Goal: Information Seeking & Learning: Understand process/instructions

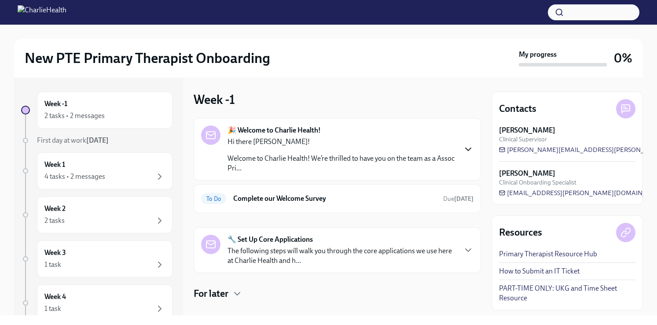
click at [471, 144] on icon "button" at bounding box center [468, 149] width 11 height 11
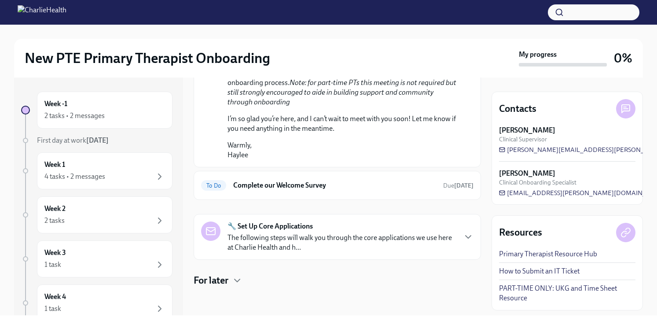
scroll to position [542, 0]
click at [296, 190] on h6 "Complete our Welcome Survey" at bounding box center [334, 185] width 203 height 10
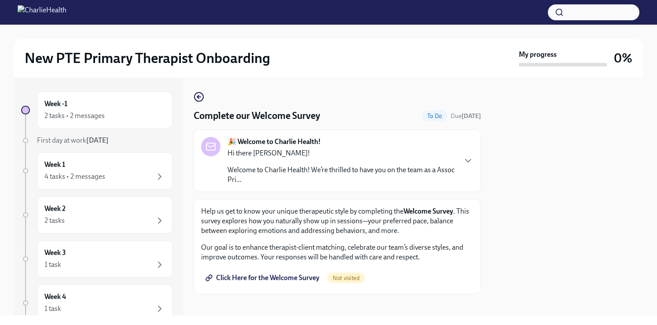
scroll to position [7, 0]
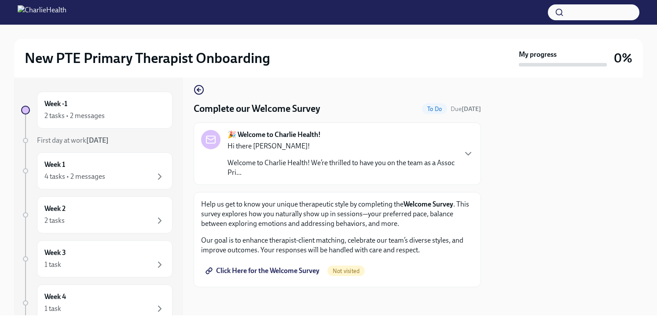
click at [291, 272] on span "Click Here for the Welcome Survey" at bounding box center [263, 270] width 112 height 9
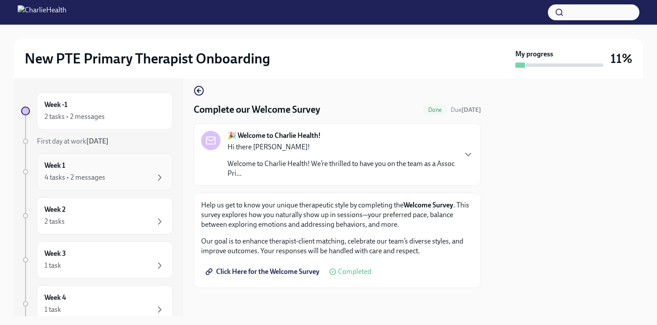
click at [106, 179] on div "4 tasks • 2 messages" at bounding box center [104, 177] width 120 height 11
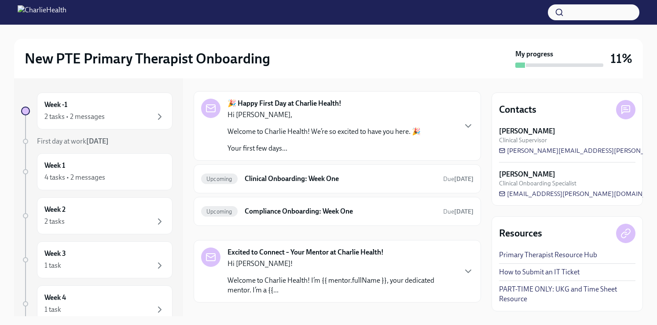
scroll to position [73, 0]
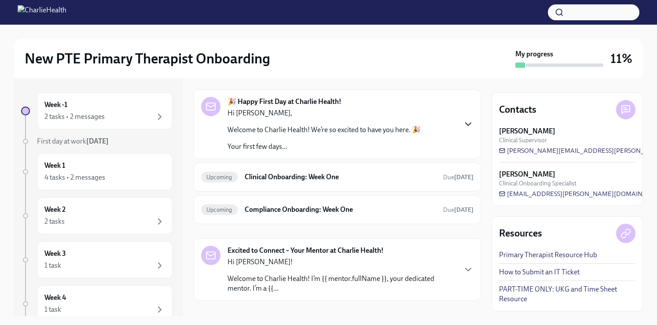
click at [469, 122] on icon "button" at bounding box center [468, 124] width 11 height 11
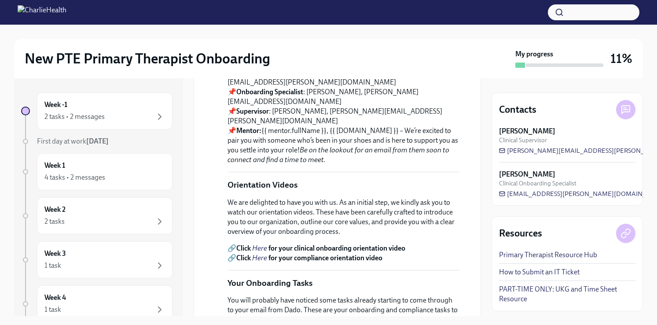
scroll to position [238, 0]
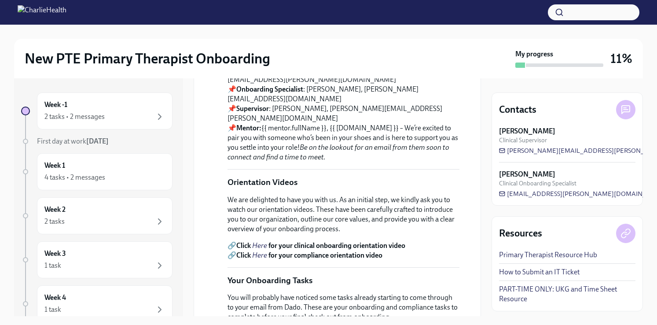
click at [227, 64] on strong "Your Support Team" at bounding box center [256, 60] width 58 height 8
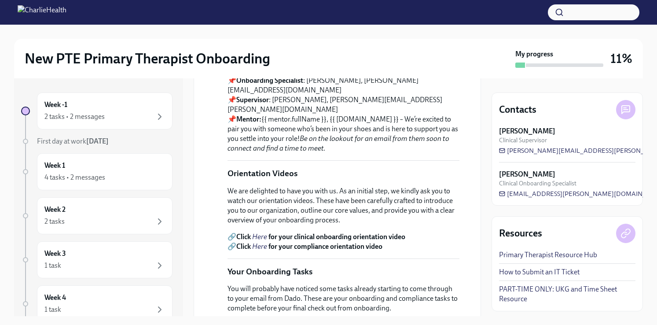
scroll to position [271, 0]
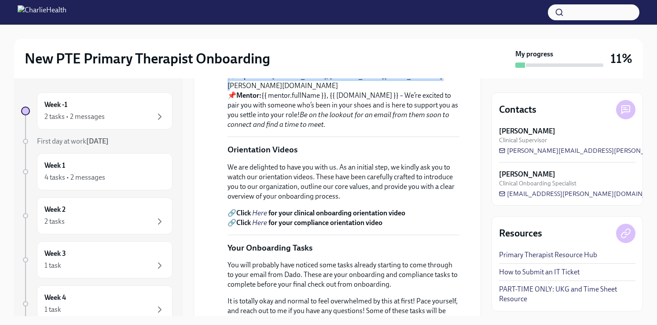
drag, startPoint x: 226, startPoint y: 124, endPoint x: 416, endPoint y: 166, distance: 194.5
click at [416, 166] on div "[DATE] Hi Victoria, Welcome to Charlie Health! We’re so excited to have you her…" at bounding box center [337, 231] width 272 height 620
copy p "Your Support Team 📌 Compliance Specialist : [PERSON_NAME], [PERSON_NAME][EMAIL_…"
click at [527, 288] on link "PART-TIME ONLY: UKG and Time Sheet Resource" at bounding box center [567, 293] width 136 height 19
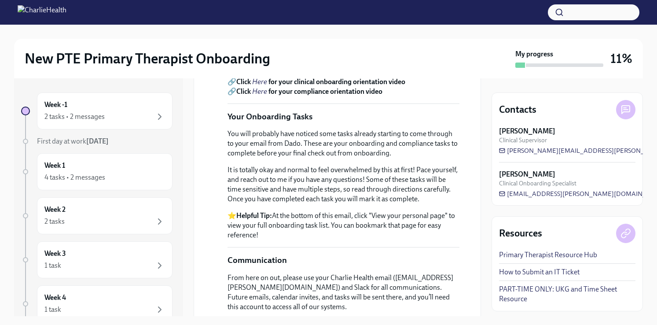
scroll to position [376, 0]
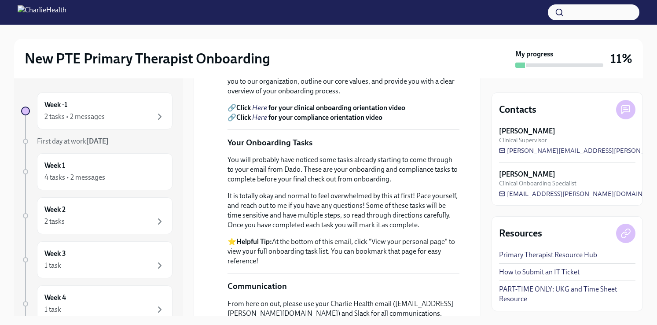
click at [260, 112] on em "Here" at bounding box center [259, 107] width 15 height 8
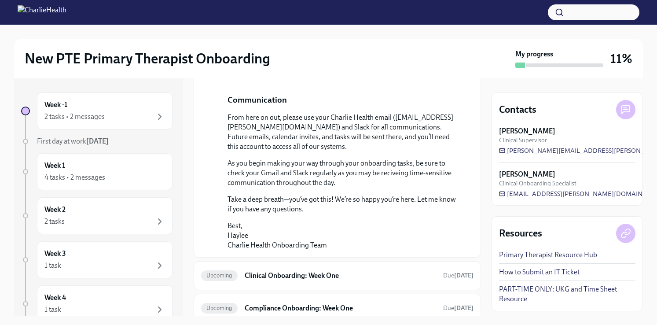
scroll to position [563, 0]
click at [230, 150] on p "From here on out, please use your Charlie Health email ([EMAIL_ADDRESS][PERSON_…" at bounding box center [343, 131] width 232 height 39
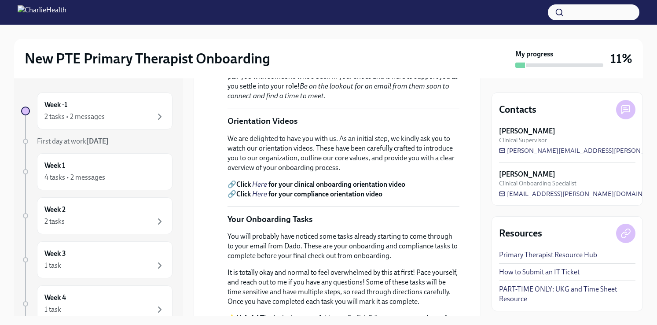
scroll to position [294, 0]
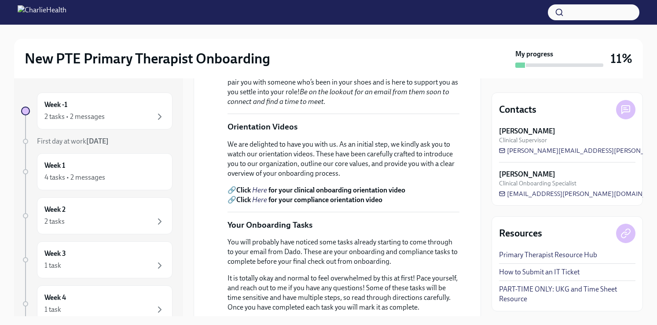
click at [259, 204] on em "Here" at bounding box center [259, 199] width 15 height 8
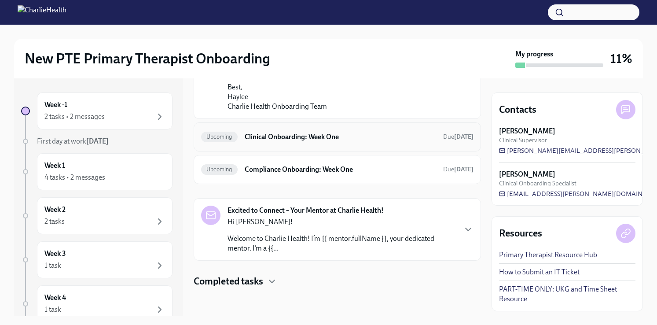
scroll to position [779, 0]
click at [275, 238] on p "Welcome to Charlie Health! I’m {{ mentor.fullName }}, your dedicated mentor. I’…" at bounding box center [341, 243] width 228 height 19
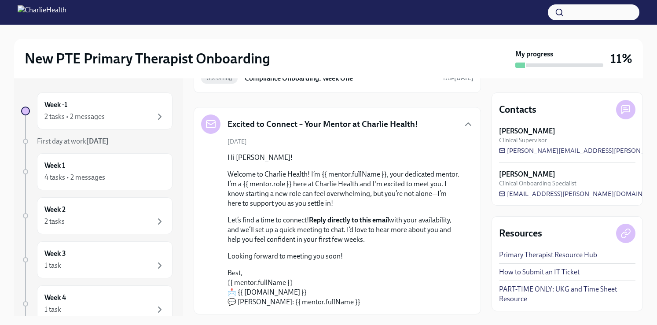
scroll to position [660, 0]
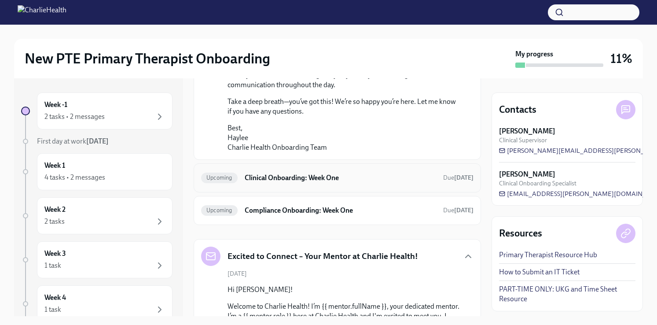
click at [288, 183] on h6 "Clinical Onboarding: Week One" at bounding box center [340, 178] width 191 height 10
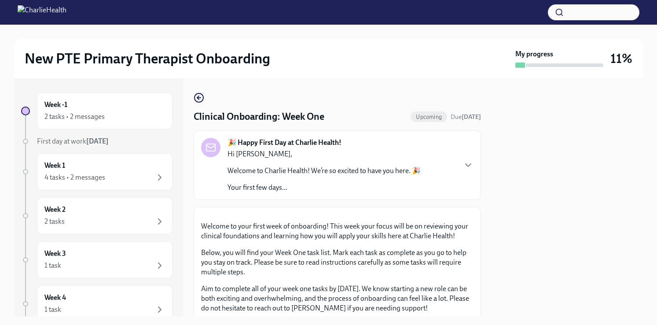
click at [314, 181] on div "Hi [PERSON_NAME], Welcome to Charlie Health! We’re so excited to have you here.…" at bounding box center [323, 170] width 193 height 43
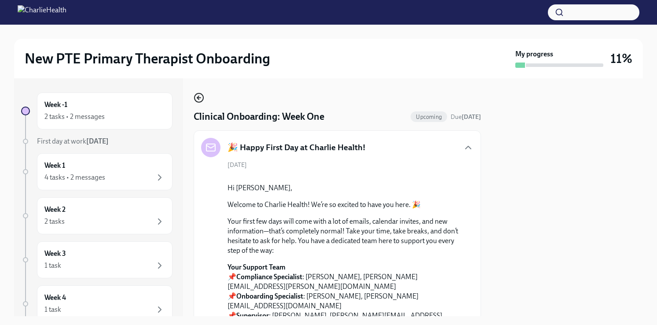
click at [199, 98] on icon "button" at bounding box center [199, 98] width 4 height 0
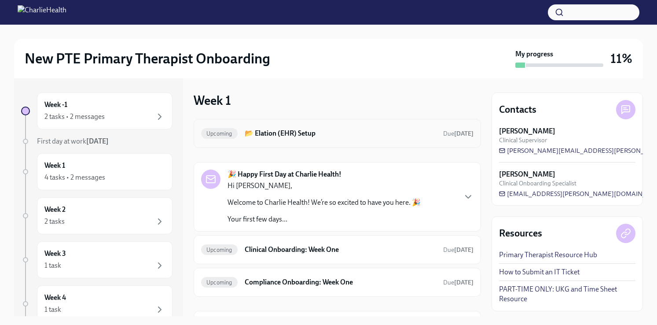
click at [456, 134] on strong "[DATE]" at bounding box center [463, 133] width 19 height 7
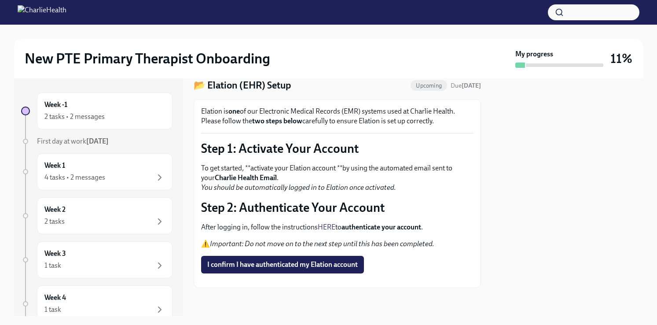
scroll to position [50, 0]
